Goal: Information Seeking & Learning: Learn about a topic

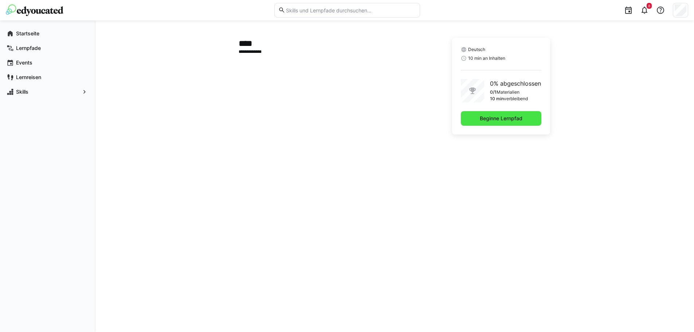
click at [520, 118] on span "Beginne Lernpfad" at bounding box center [501, 118] width 45 height 7
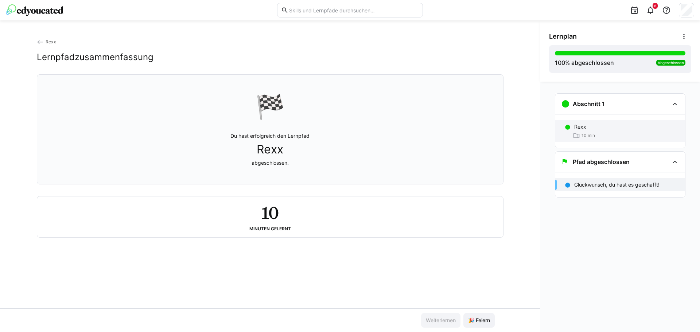
click at [609, 132] on div "Rexx 10 min" at bounding box center [620, 131] width 130 height 22
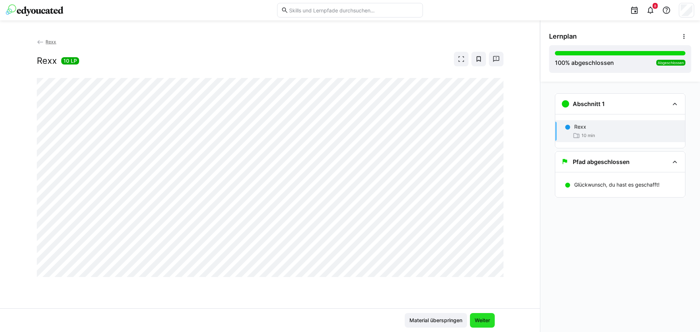
click at [489, 317] on span "Weiter" at bounding box center [481, 320] width 17 height 7
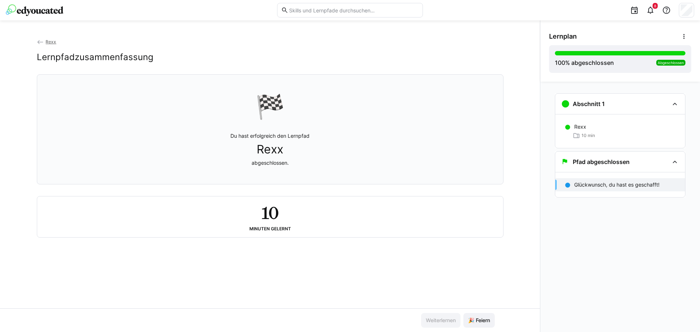
drag, startPoint x: 45, startPoint y: 11, endPoint x: 57, endPoint y: 13, distance: 12.2
click at [45, 11] on img at bounding box center [35, 10] width 58 height 12
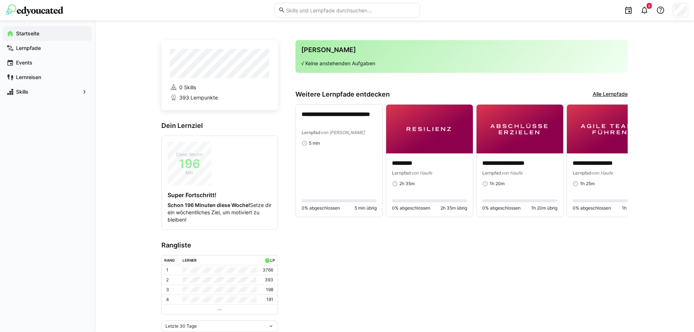
click at [316, 13] on input "text" at bounding box center [350, 10] width 130 height 7
click at [493, 15] on div "8" at bounding box center [557, 10] width 264 height 20
drag, startPoint x: 382, startPoint y: 4, endPoint x: 378, endPoint y: 8, distance: 4.6
click at [381, 4] on eds-input at bounding box center [347, 10] width 146 height 15
click at [371, 13] on eds-input at bounding box center [347, 10] width 146 height 15
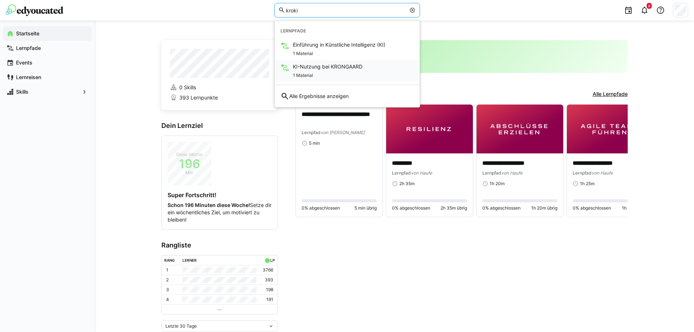
type input "kroki"
click at [352, 67] on span "KI-Nutzung bei KRONGAARD" at bounding box center [328, 66] width 70 height 7
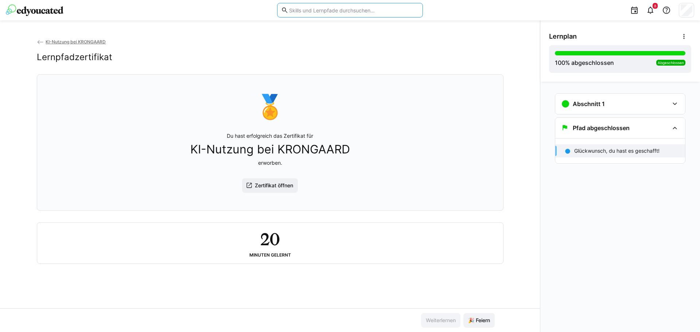
click at [342, 9] on input "text" at bounding box center [353, 10] width 130 height 7
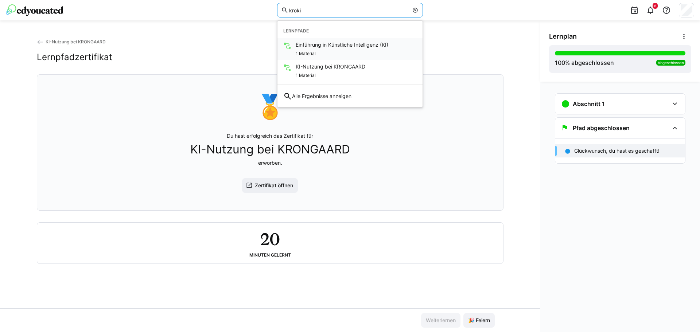
type input "kroki"
click at [324, 51] on div "1 Material" at bounding box center [342, 52] width 93 height 9
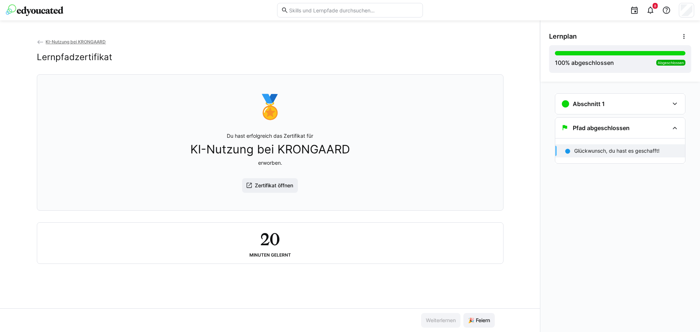
click at [39, 10] on img at bounding box center [35, 10] width 58 height 12
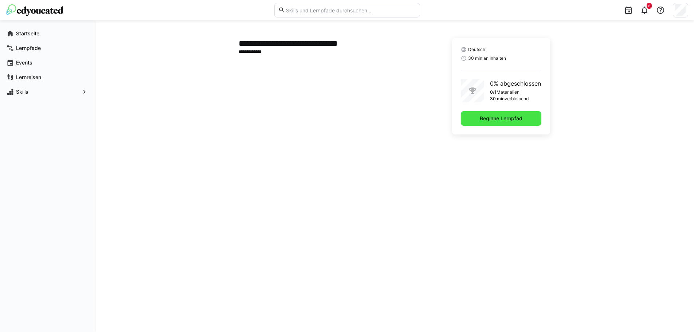
click at [490, 115] on span "Beginne Lernpfad" at bounding box center [501, 118] width 45 height 7
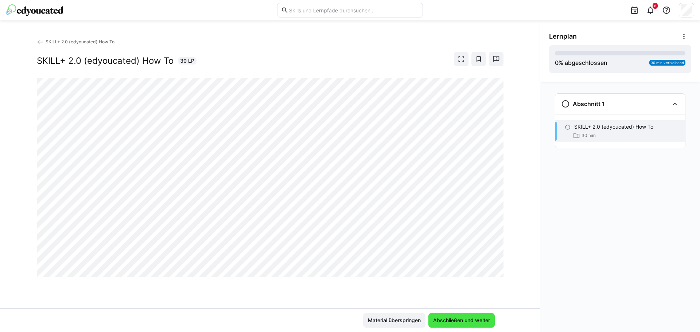
click at [463, 319] on span "Abschließen und weiter" at bounding box center [461, 320] width 59 height 7
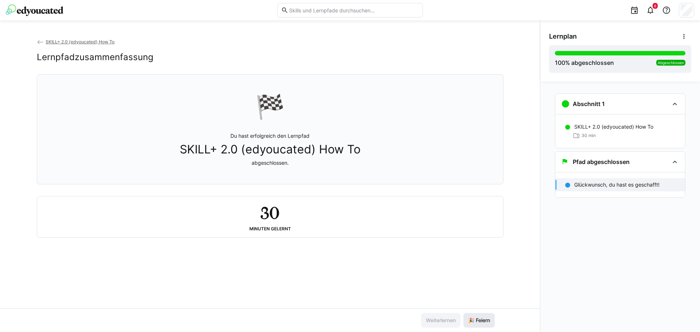
drag, startPoint x: 484, startPoint y: 331, endPoint x: 485, endPoint y: 325, distance: 6.2
click at [484, 331] on div "Weiterlernen 🎉 Feiern" at bounding box center [270, 320] width 540 height 24
drag, startPoint x: 485, startPoint y: 320, endPoint x: 475, endPoint y: 304, distance: 19.0
click at [485, 319] on span "🎉 Feiern" at bounding box center [479, 320] width 24 height 7
